Goal: Task Accomplishment & Management: Manage account settings

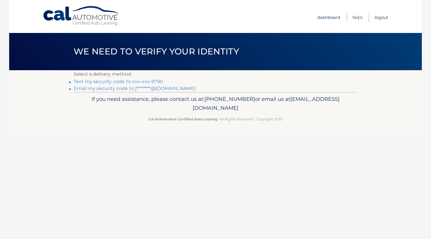
click at [329, 19] on link "Dashboard" at bounding box center [328, 17] width 23 height 9
click at [150, 81] on link "Text my security code to xxx-xxx-9790" at bounding box center [118, 81] width 89 height 5
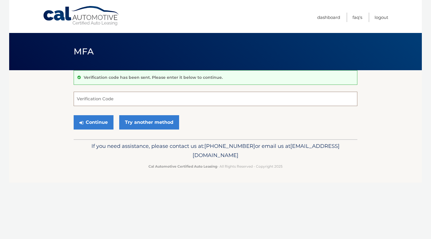
click at [146, 97] on input "Verification Code" at bounding box center [216, 99] width 284 height 14
type input "970531"
click at [100, 121] on button "Continue" at bounding box center [94, 122] width 40 height 14
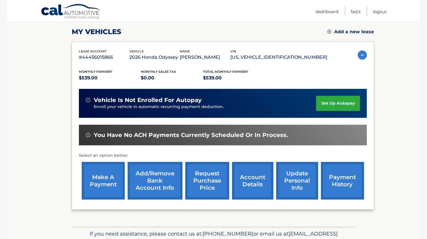
scroll to position [78, 0]
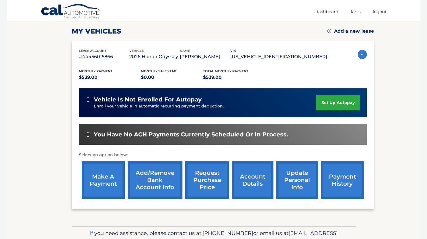
click at [339, 102] on link "set up autopay" at bounding box center [338, 102] width 44 height 15
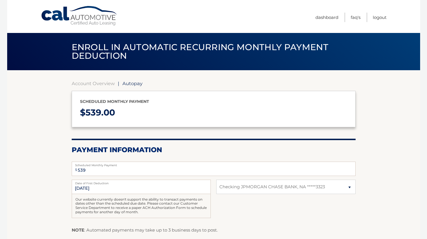
select select "MWRhYTllYzctMjE3MC00OWNlLTk3YTYtNWFlOTBhZDQ5OWM5"
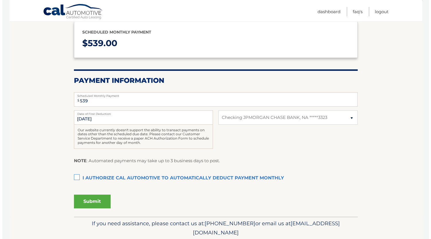
scroll to position [70, 0]
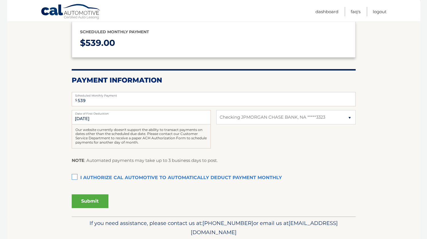
click at [74, 175] on label "I authorize cal automotive to automatically deduct payment monthly This checkbo…" at bounding box center [214, 177] width 284 height 11
click at [0, 0] on input "I authorize cal automotive to automatically deduct payment monthly This checkbo…" at bounding box center [0, 0] width 0 height 0
click at [87, 201] on button "Submit" at bounding box center [90, 201] width 37 height 14
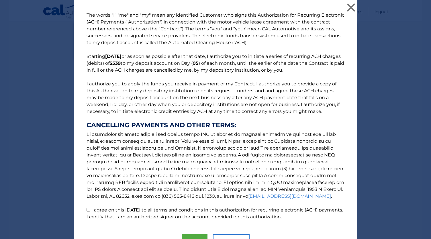
click at [87, 211] on input "I agree on this 10/10/2025 to all terms and conditions in this authorization fo…" at bounding box center [89, 210] width 4 height 4
checkbox input "true"
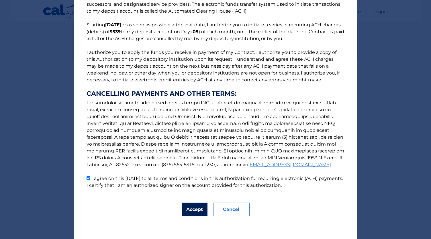
click at [189, 208] on button "Accept" at bounding box center [195, 210] width 26 height 14
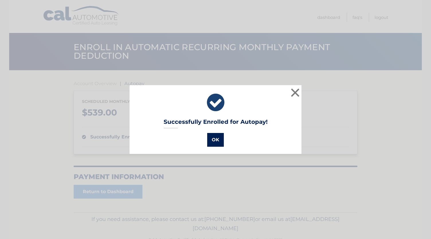
click at [214, 142] on button "OK" at bounding box center [215, 140] width 17 height 14
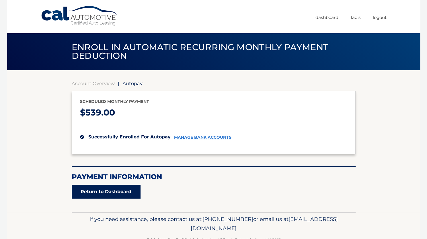
click at [111, 193] on link "Return to Dashboard" at bounding box center [106, 192] width 69 height 14
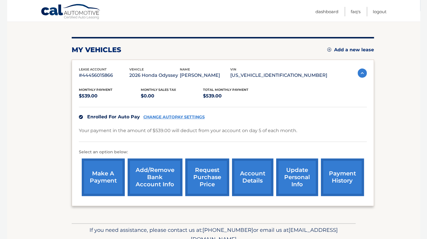
scroll to position [58, 0]
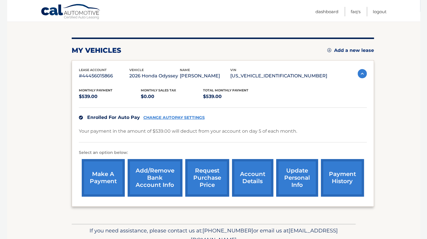
click at [332, 181] on link "payment history" at bounding box center [342, 178] width 43 height 38
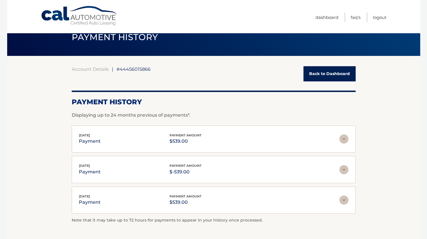
scroll to position [15, 0]
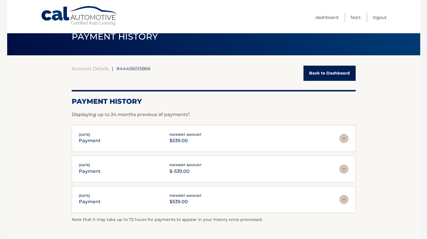
click at [341, 167] on img at bounding box center [343, 169] width 9 height 9
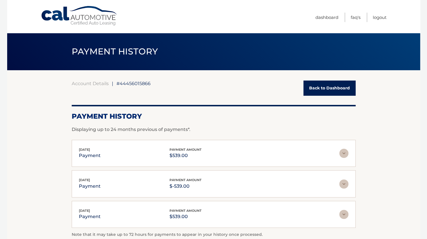
click at [341, 179] on img at bounding box center [343, 183] width 9 height 9
click at [105, 177] on div "[DATE] payment payment amount $-539.00" at bounding box center [209, 183] width 260 height 13
click at [342, 186] on img at bounding box center [343, 183] width 9 height 9
click at [344, 187] on img at bounding box center [343, 183] width 9 height 9
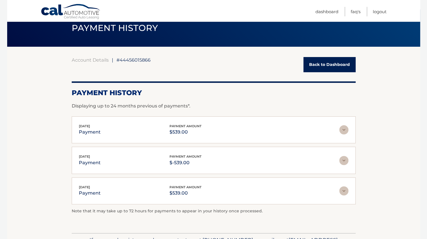
scroll to position [28, 0]
